Goal: Information Seeking & Learning: Find specific fact

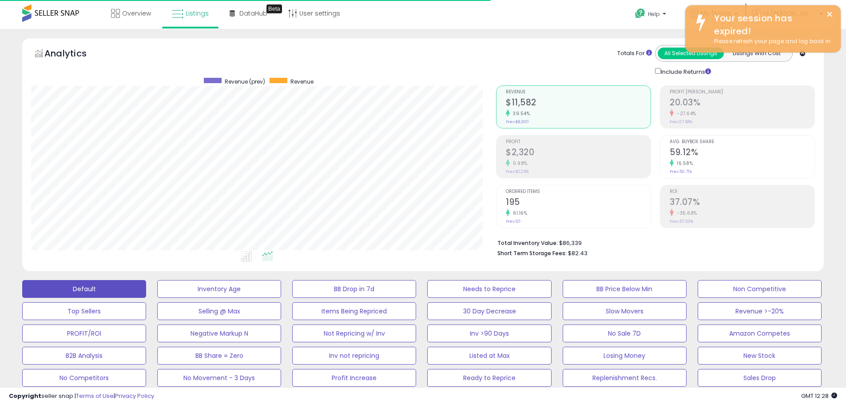
select select "**"
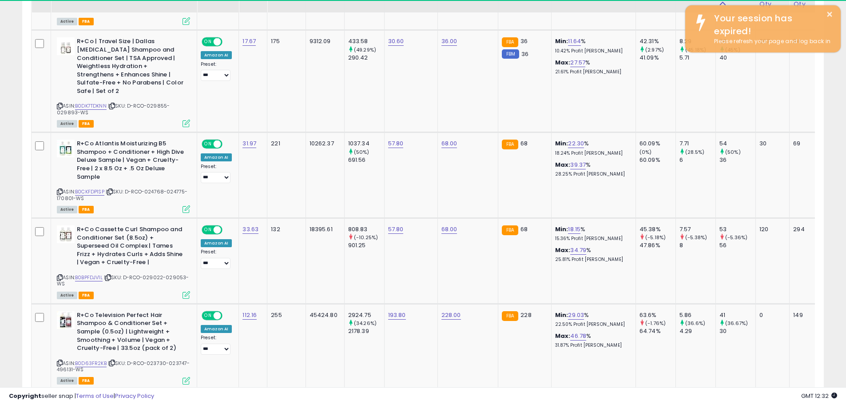
scroll to position [933, 0]
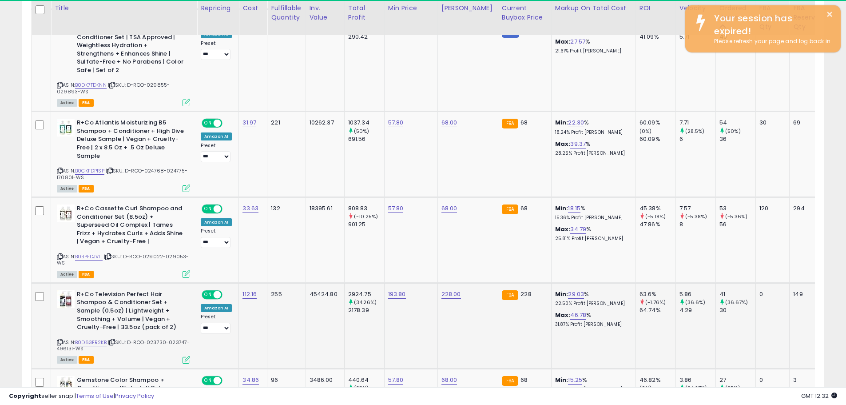
click at [62, 339] on icon at bounding box center [60, 341] width 6 height 5
click at [115, 339] on icon at bounding box center [112, 341] width 6 height 5
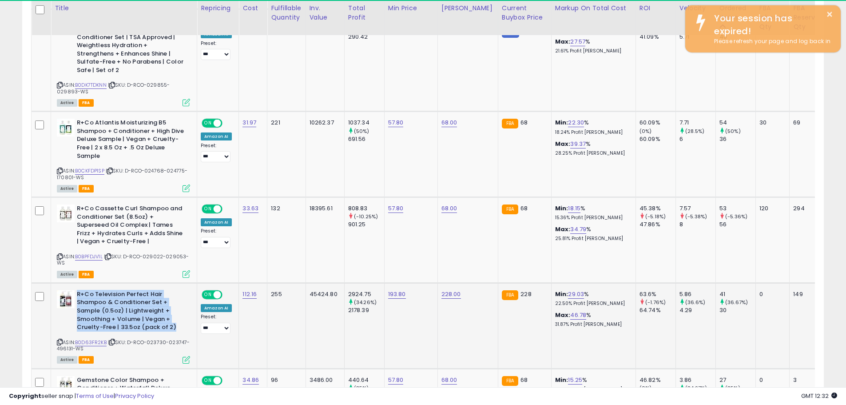
drag, startPoint x: 174, startPoint y: 311, endPoint x: 77, endPoint y: 281, distance: 101.9
click at [77, 290] on b "R+Co Television Perfect Hair Shampoo & Conditioner Set + Sample (0.5oz) | Light…" at bounding box center [131, 312] width 108 height 44
copy b "R+Co Television Perfect Hair Shampoo & Conditioner Set + Sample (0.5oz) | Light…"
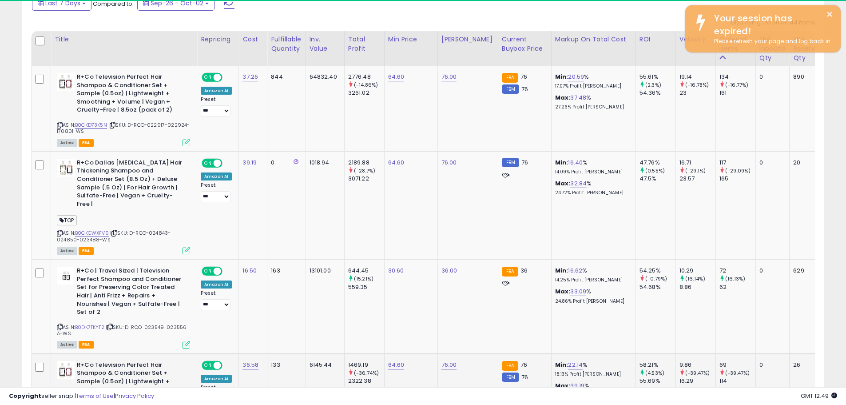
scroll to position [489, 0]
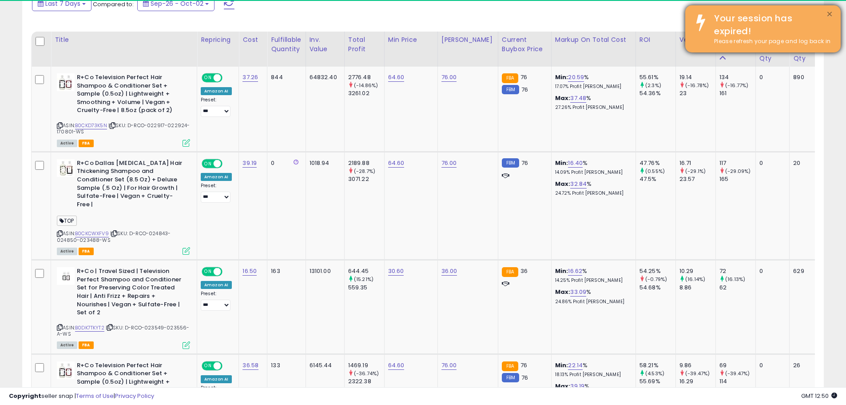
click at [832, 13] on button "×" at bounding box center [829, 14] width 7 height 11
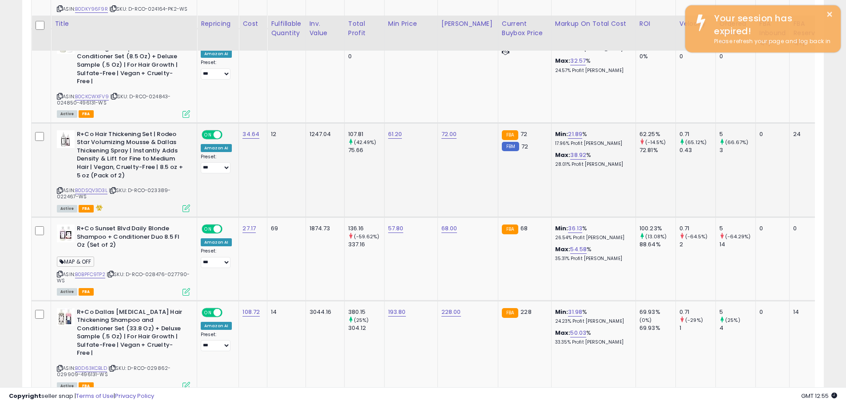
scroll to position [3198, 0]
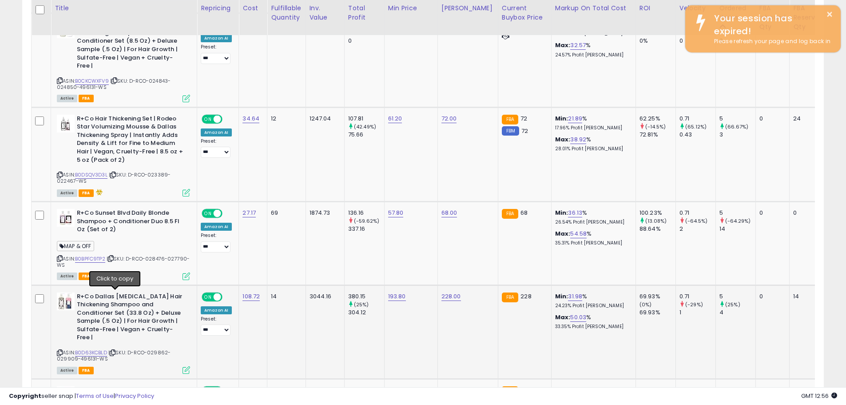
click at [115, 350] on icon at bounding box center [113, 352] width 6 height 5
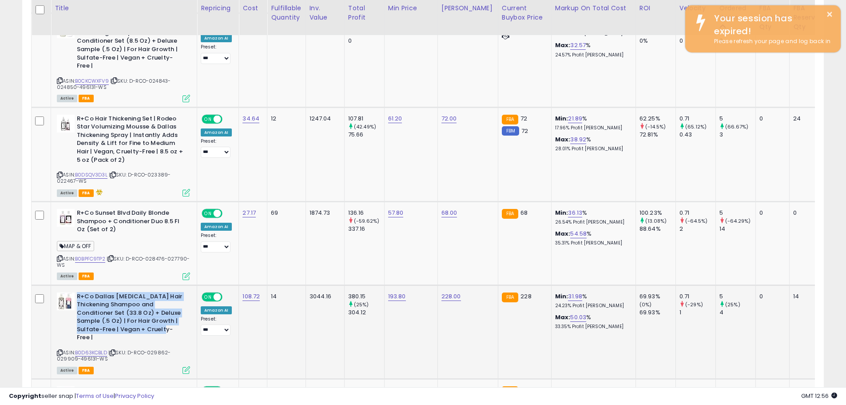
drag, startPoint x: 130, startPoint y: 279, endPoint x: 78, endPoint y: 245, distance: 62.5
click at [78, 292] on b "R+Co Dallas [MEDICAL_DATA] Hair Thickening Shampoo and Conditioner Set (33.8 Oz…" at bounding box center [131, 318] width 108 height 52
copy b "R+Co Dallas [MEDICAL_DATA] Hair Thickening Shampoo and Conditioner Set (33.8 Oz…"
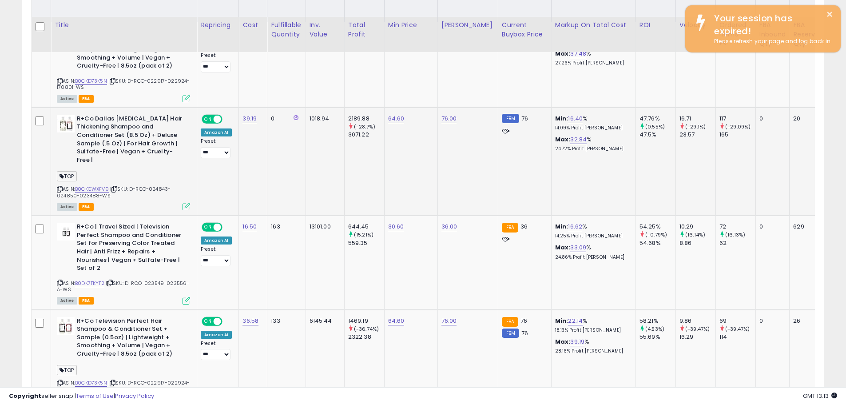
scroll to position [577, 0]
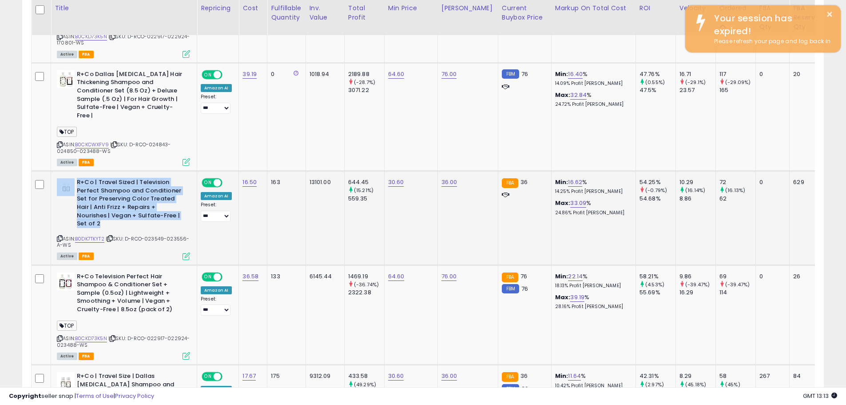
drag, startPoint x: 112, startPoint y: 212, endPoint x: 74, endPoint y: 171, distance: 55.6
click at [74, 178] on div "R+Co | Travel Sized | Television Perfect Shampoo and Conditioner Set for Preser…" at bounding box center [123, 204] width 133 height 52
copy div "R+Co | Travel Sized | Television Perfect Shampoo and Conditioner Set for Preser…"
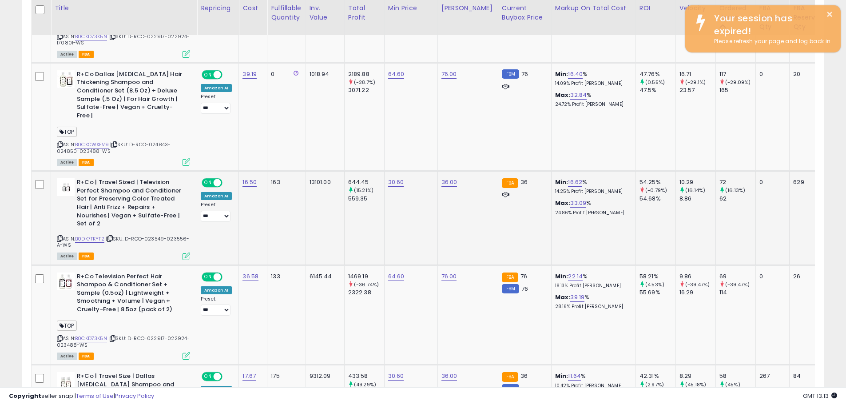
click at [56, 230] on div "R+Co | Travel Sized | Television Perfect Shampoo and Conditioner Set for Preser…" at bounding box center [122, 218] width 135 height 80
click at [57, 236] on icon at bounding box center [60, 238] width 6 height 5
click at [113, 236] on icon at bounding box center [110, 238] width 6 height 5
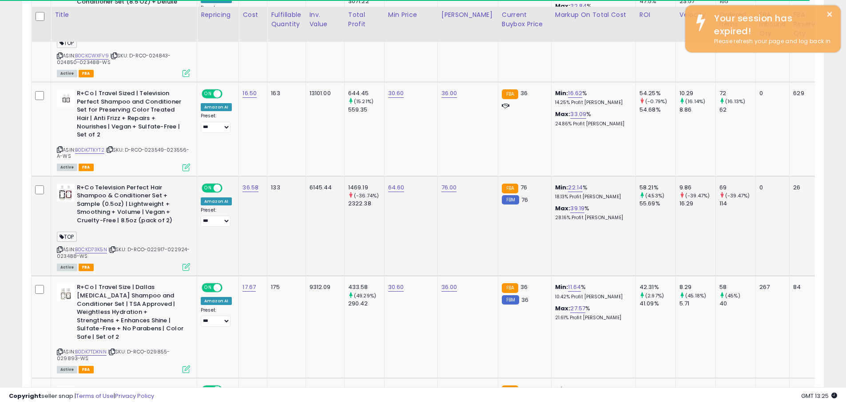
scroll to position [711, 0]
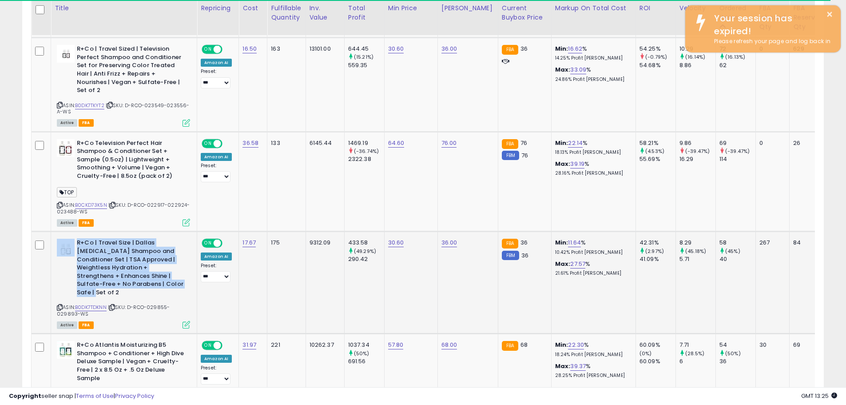
drag, startPoint x: 118, startPoint y: 276, endPoint x: 76, endPoint y: 235, distance: 59.1
click at [76, 239] on div "R+Co | Travel Size | Dallas [MEDICAL_DATA] Shampoo and Conditioner Set | TSA Ap…" at bounding box center [123, 269] width 133 height 60
copy div "R+Co | Travel Size | Dallas [MEDICAL_DATA] Shampoo and Conditioner Set | TSA Ap…"
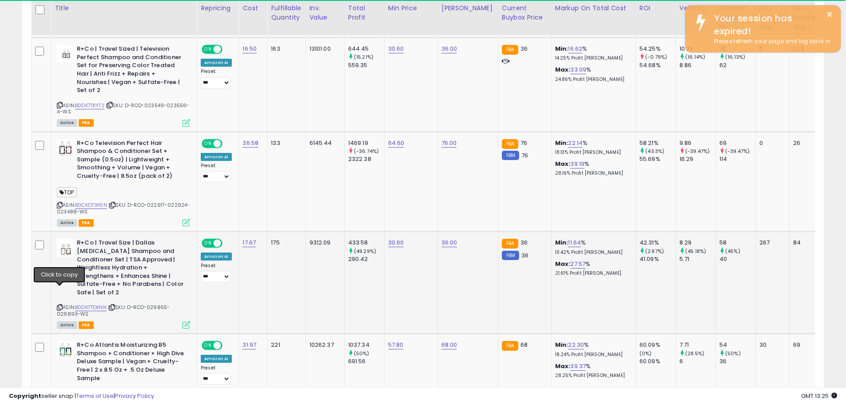
click at [60, 305] on icon at bounding box center [60, 307] width 6 height 5
click at [115, 305] on icon at bounding box center [112, 307] width 6 height 5
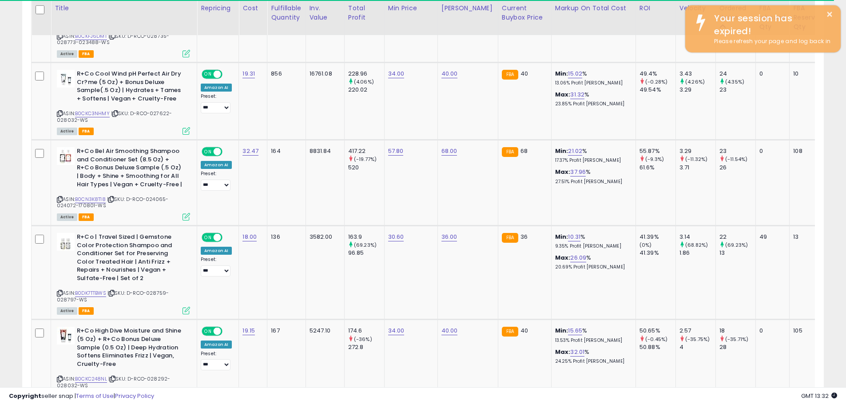
scroll to position [1377, 0]
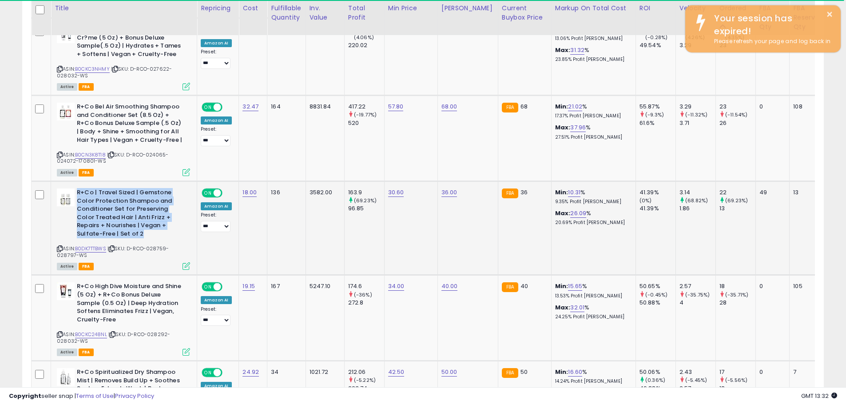
drag, startPoint x: 110, startPoint y: 217, endPoint x: 77, endPoint y: 174, distance: 54.5
click at [77, 188] on b "R+Co | Travel Sized | Gemstone Color Protection Shampoo and Conditioner Set for…" at bounding box center [131, 214] width 108 height 52
copy b "R+Co | Travel Sized | Gemstone Color Protection Shampoo and Conditioner Set for…"
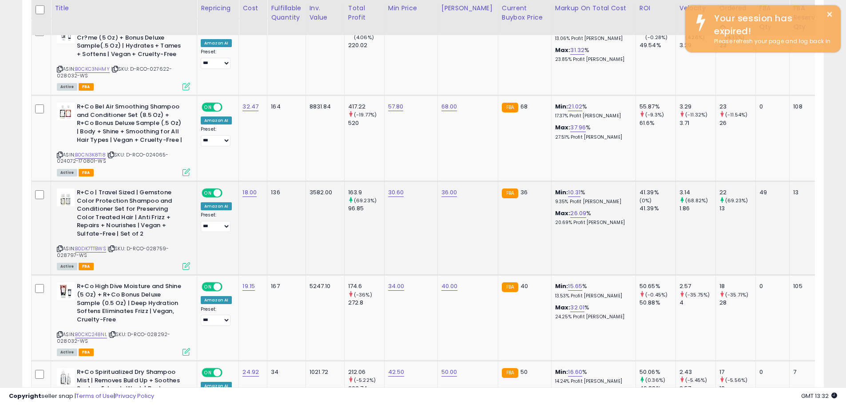
click at [60, 246] on icon at bounding box center [60, 248] width 6 height 5
click at [115, 246] on icon at bounding box center [112, 248] width 6 height 5
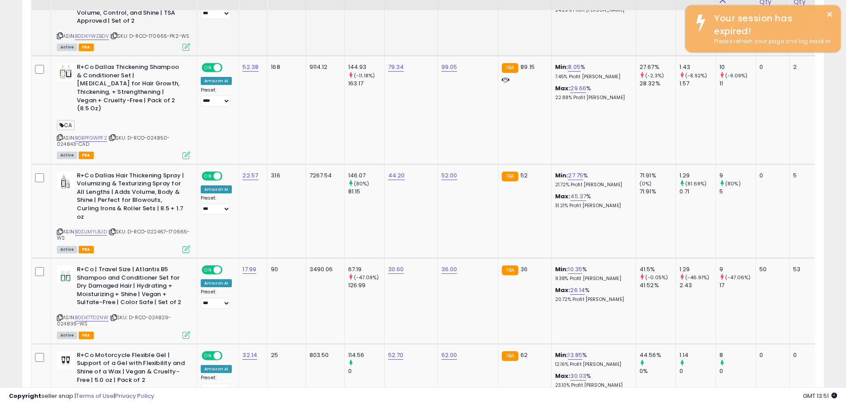
scroll to position [2132, 0]
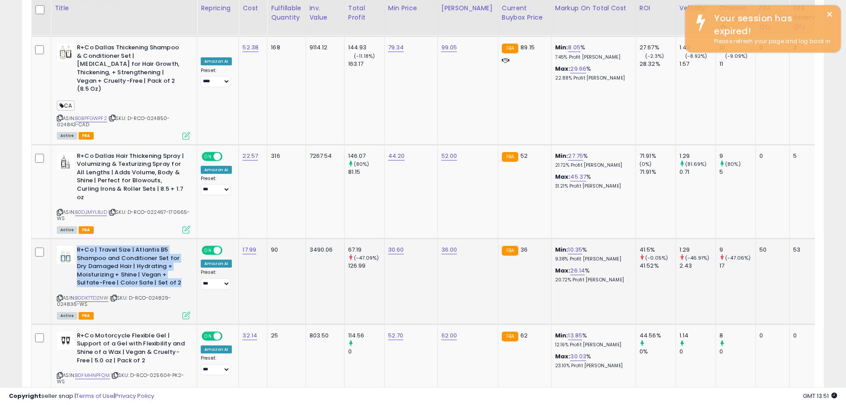
drag, startPoint x: 178, startPoint y: 241, endPoint x: 78, endPoint y: 206, distance: 105.8
click at [78, 246] on b "R+Co | Travel Size | Atlantis B5 Shampoo and Conditioner Set for Dry Damaged Ha…" at bounding box center [131, 268] width 108 height 44
copy b "R+Co | Travel Size | Atlantis B5 Shampoo and Conditioner Set for Dry Damaged Ha…"
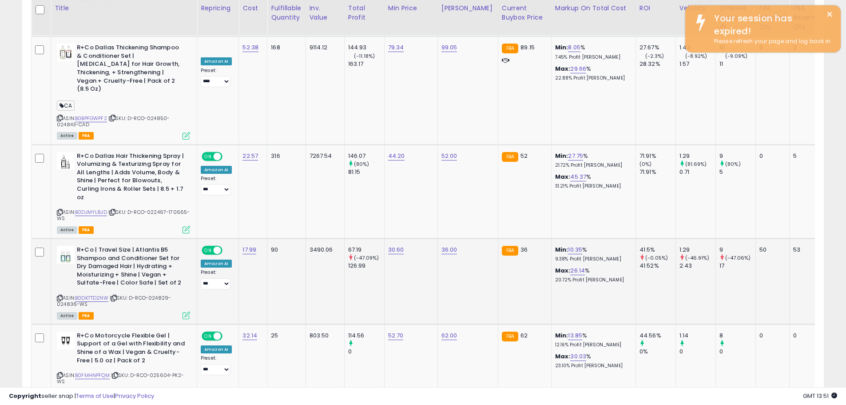
click at [60, 295] on icon at bounding box center [60, 297] width 6 height 5
click at [115, 295] on icon at bounding box center [114, 297] width 6 height 5
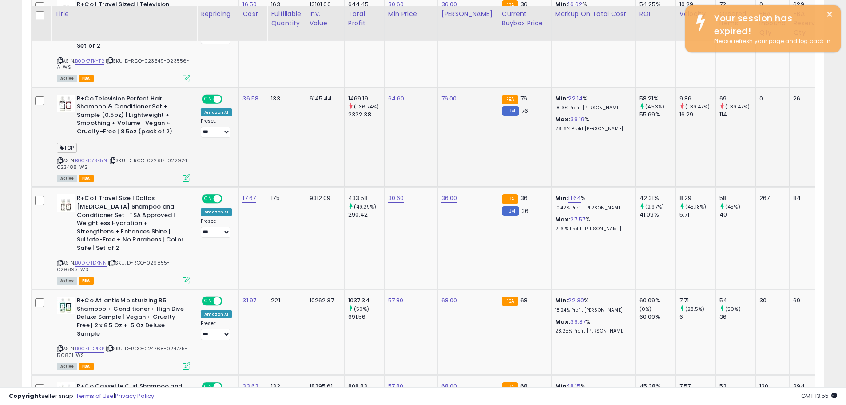
scroll to position [800, 0]
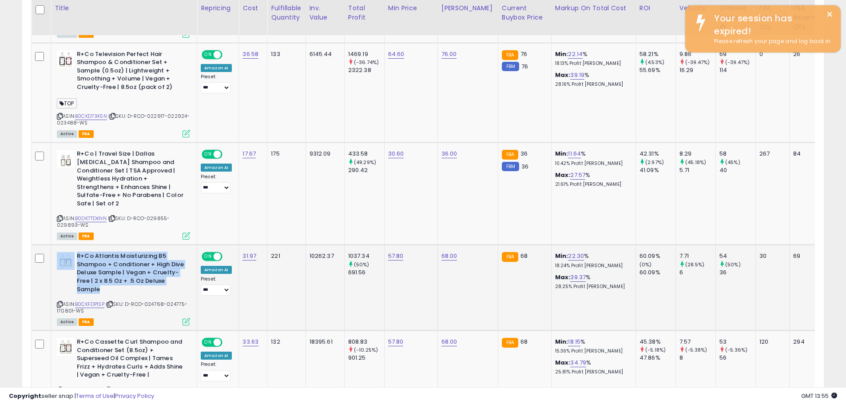
drag, startPoint x: 115, startPoint y: 275, endPoint x: 75, endPoint y: 237, distance: 54.7
click at [75, 252] on div "R+Co Atlantis Moisturizing B5 Shampoo + Conditioner + High Dive Deluxe Sample |…" at bounding box center [123, 274] width 133 height 44
copy div "R+Co Atlantis Moisturizing B5 Shampoo + Conditioner + High Dive Deluxe Sample |…"
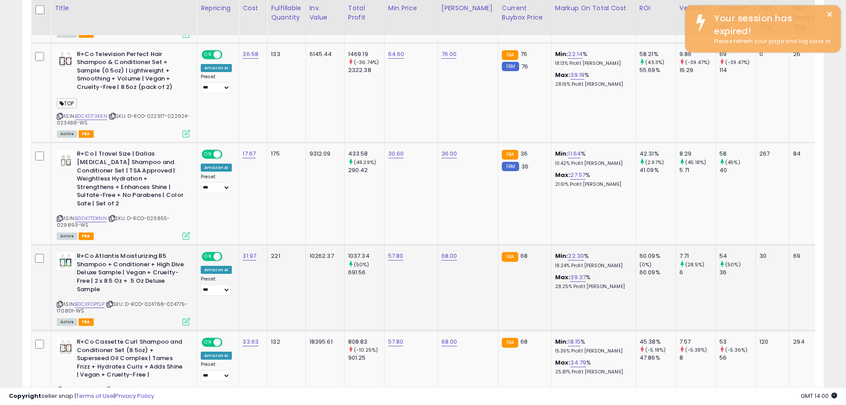
click at [59, 302] on icon at bounding box center [60, 304] width 6 height 5
